Goal: Information Seeking & Learning: Learn about a topic

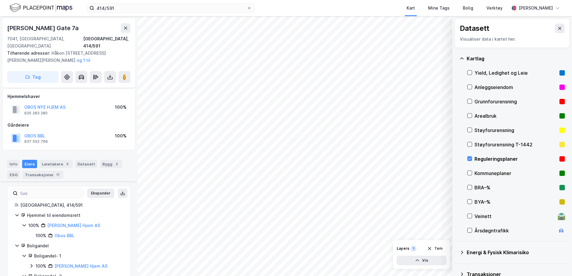
scroll to position [1497, 0]
